Goal: Transaction & Acquisition: Download file/media

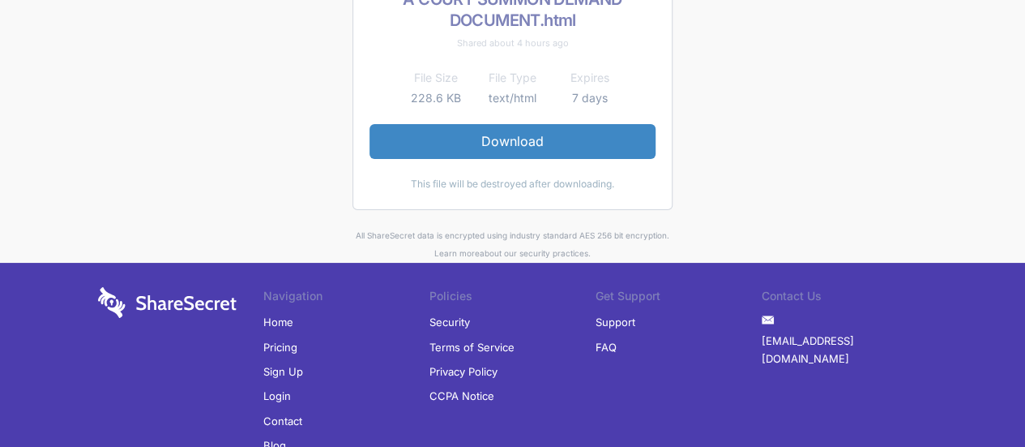
scroll to position [206, 0]
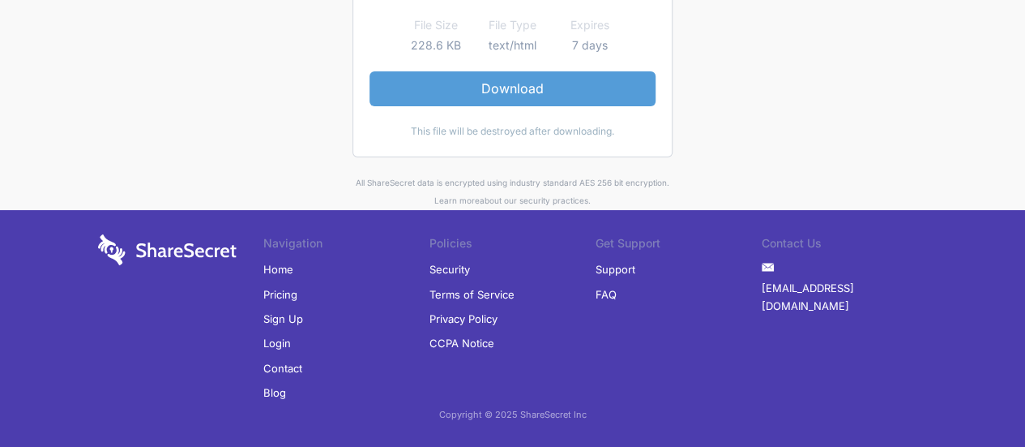
click at [517, 92] on link "Download" at bounding box center [513, 88] width 286 height 34
click at [530, 87] on link "Download" at bounding box center [513, 88] width 286 height 34
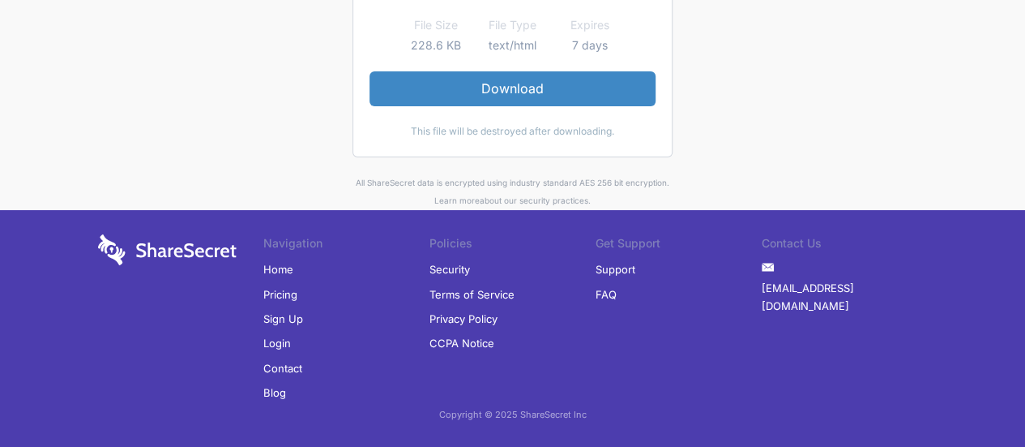
scroll to position [0, 0]
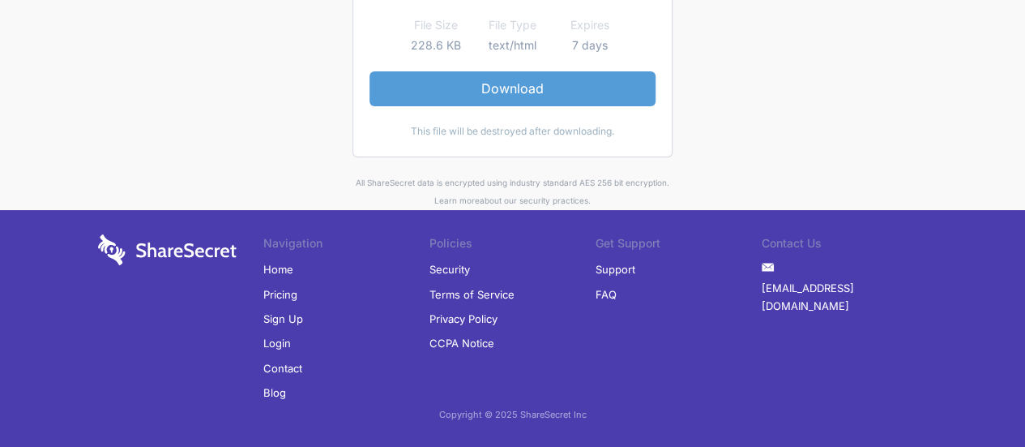
click at [522, 85] on link "Download" at bounding box center [513, 88] width 286 height 34
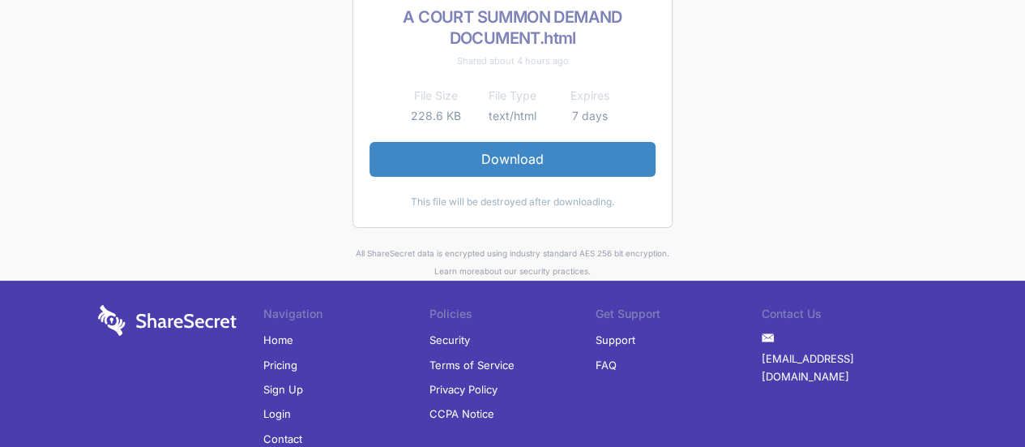
scroll to position [44, 0]
